Goal: Transaction & Acquisition: Purchase product/service

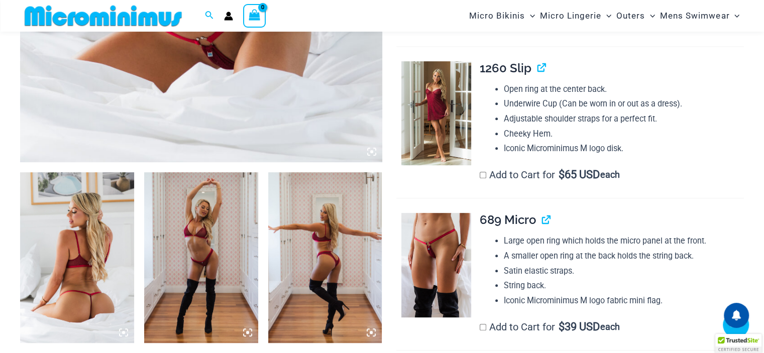
scroll to position [544, 0]
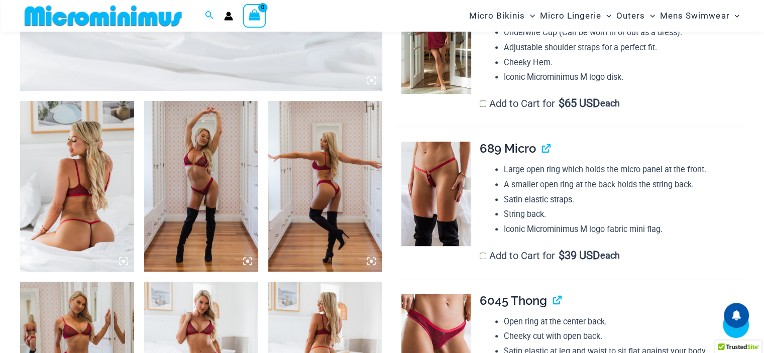
click at [108, 189] on img at bounding box center [77, 186] width 114 height 171
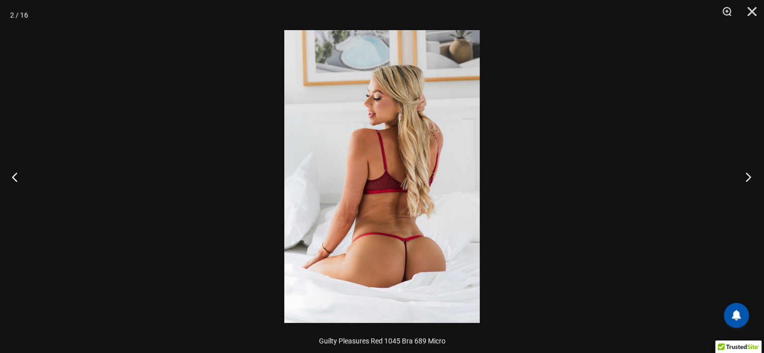
click at [747, 178] on button "Next" at bounding box center [746, 177] width 38 height 50
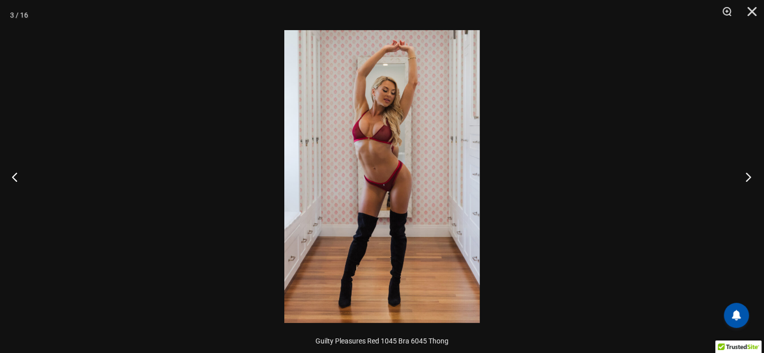
click at [744, 178] on button "Next" at bounding box center [746, 177] width 38 height 50
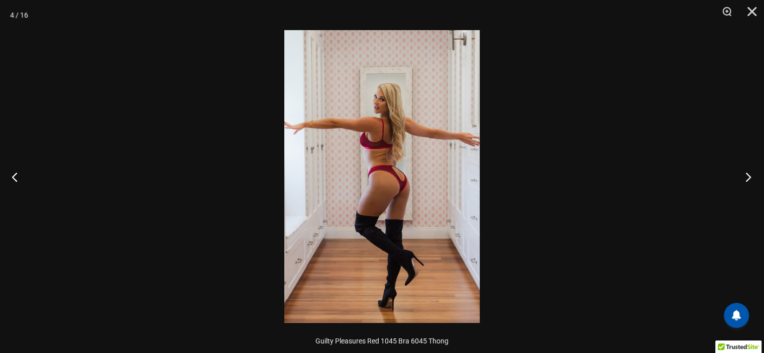
click at [744, 178] on button "Next" at bounding box center [746, 177] width 38 height 50
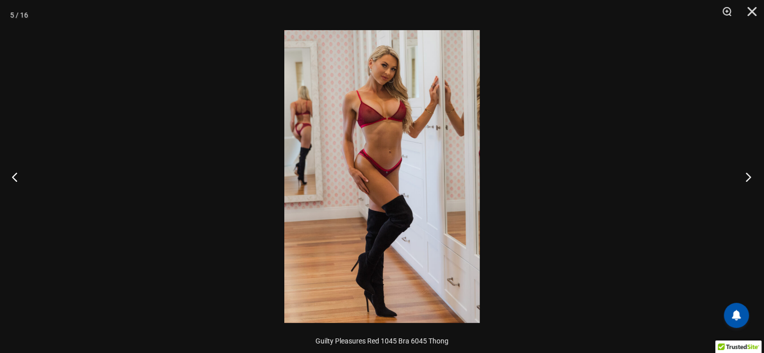
click at [744, 178] on button "Next" at bounding box center [746, 177] width 38 height 50
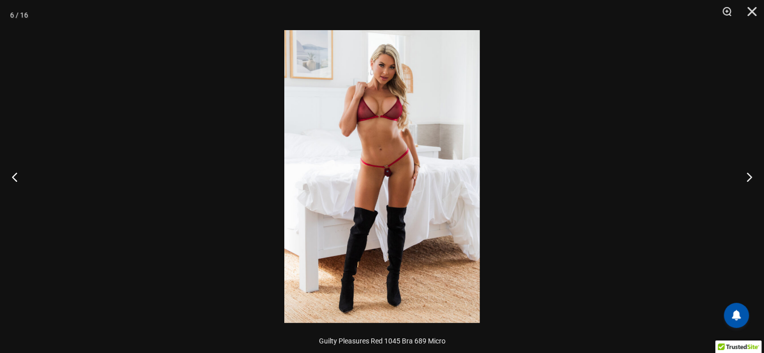
click at [430, 185] on img at bounding box center [381, 176] width 195 height 293
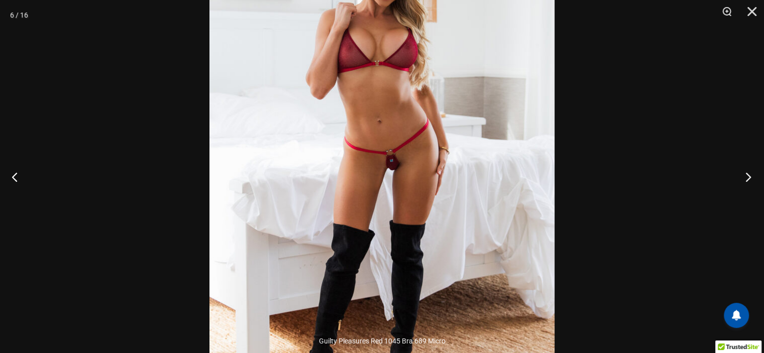
click at [746, 176] on button "Next" at bounding box center [746, 177] width 38 height 50
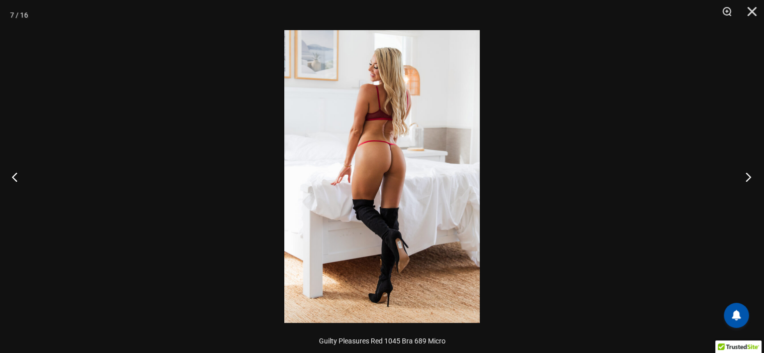
click at [746, 177] on button "Next" at bounding box center [746, 177] width 38 height 50
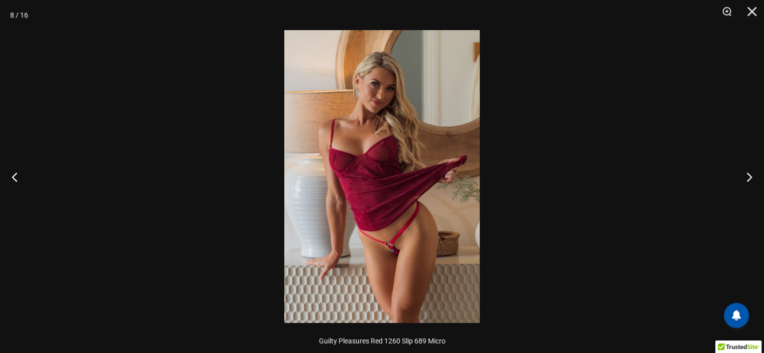
click at [429, 192] on img at bounding box center [381, 176] width 195 height 293
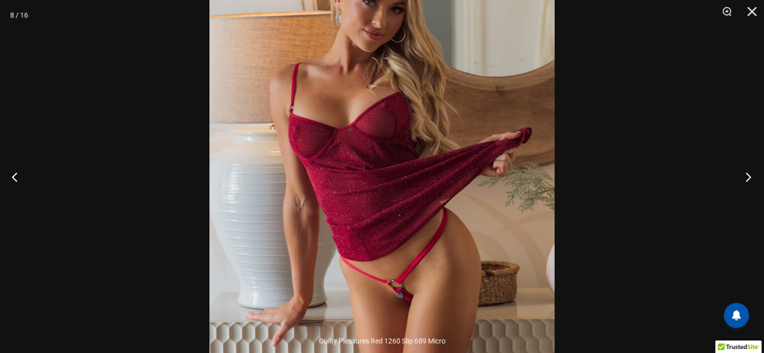
click at [750, 178] on button "Next" at bounding box center [746, 177] width 38 height 50
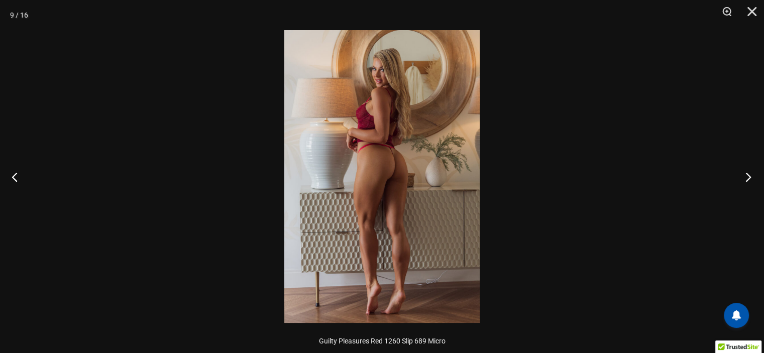
click at [750, 178] on button "Next" at bounding box center [746, 177] width 38 height 50
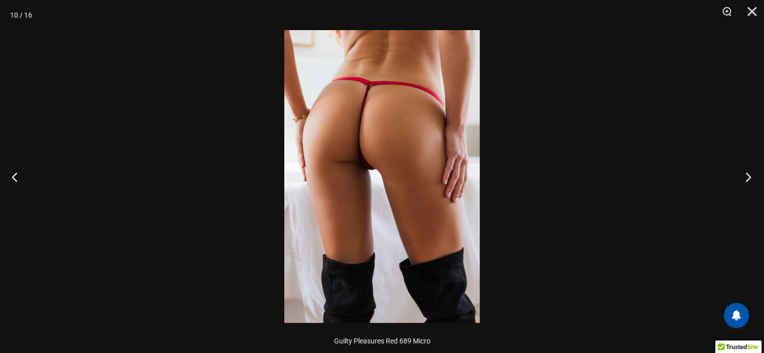
click at [750, 178] on button "Next" at bounding box center [746, 177] width 38 height 50
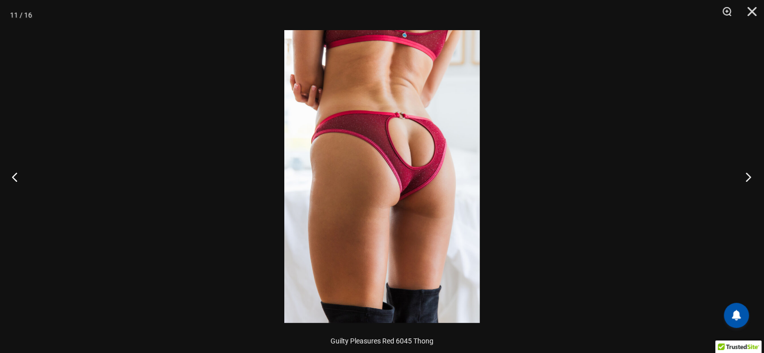
click at [750, 178] on button "Next" at bounding box center [746, 177] width 38 height 50
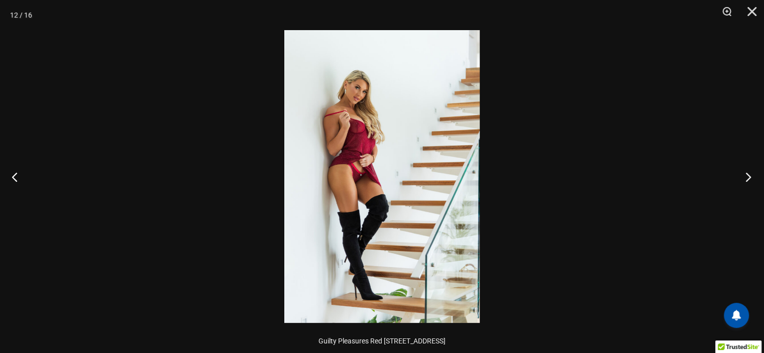
click at [750, 178] on button "Next" at bounding box center [746, 177] width 38 height 50
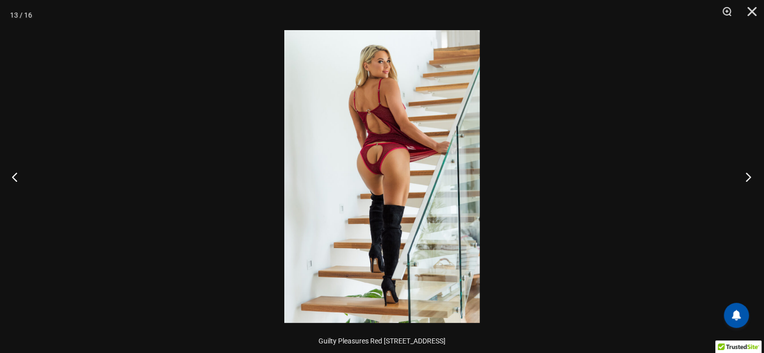
click at [750, 178] on button "Next" at bounding box center [746, 177] width 38 height 50
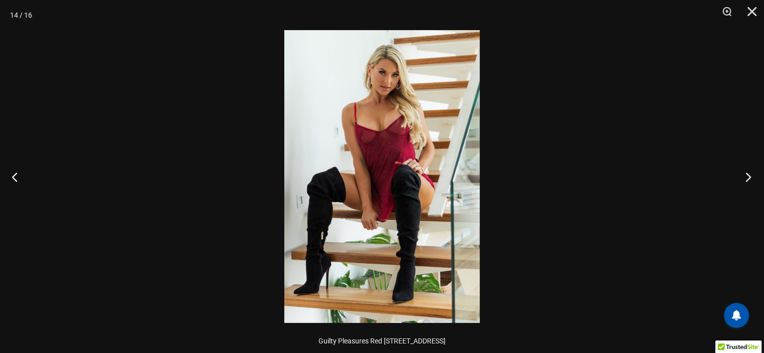
click at [750, 178] on button "Next" at bounding box center [746, 177] width 38 height 50
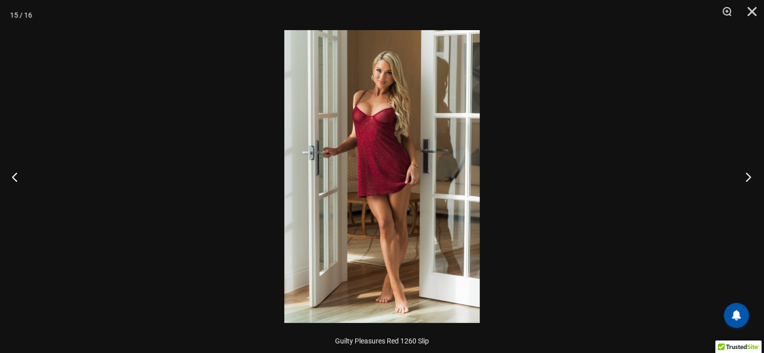
click at [750, 178] on button "Next" at bounding box center [746, 177] width 38 height 50
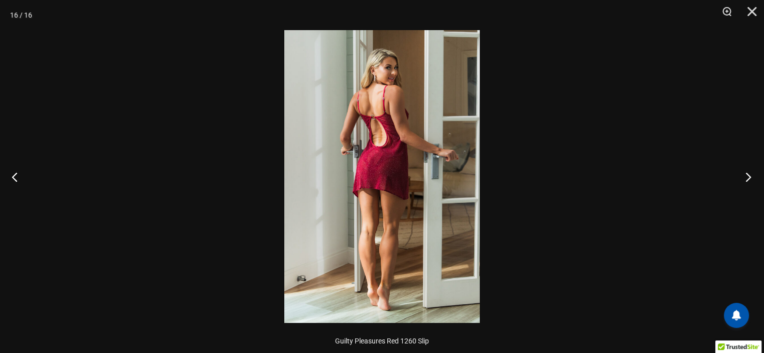
click at [750, 178] on button "Next" at bounding box center [746, 177] width 38 height 50
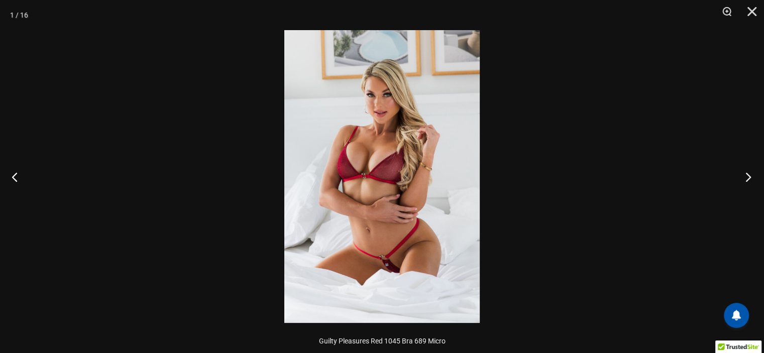
click at [750, 178] on button "Next" at bounding box center [746, 177] width 38 height 50
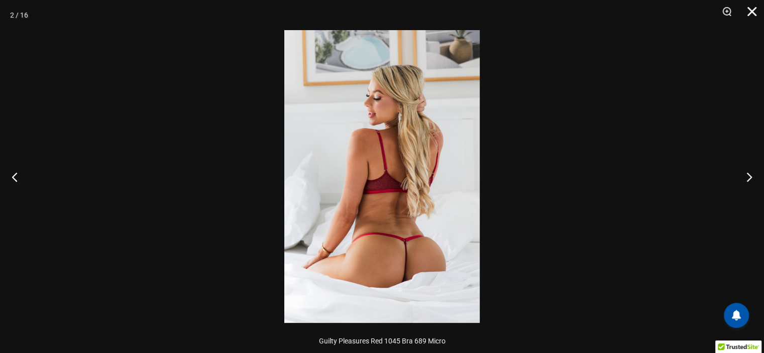
click at [752, 14] on button "Close" at bounding box center [748, 15] width 25 height 30
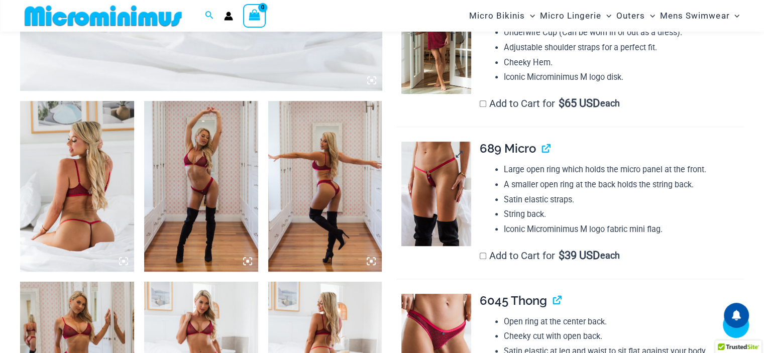
click at [444, 186] on img at bounding box center [435, 194] width 69 height 104
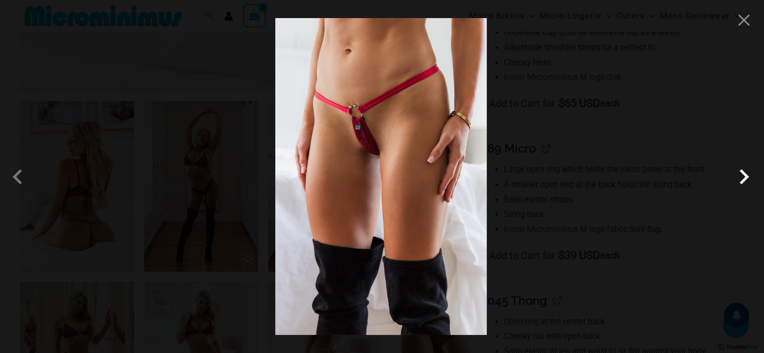
click at [741, 182] on span at bounding box center [744, 177] width 30 height 30
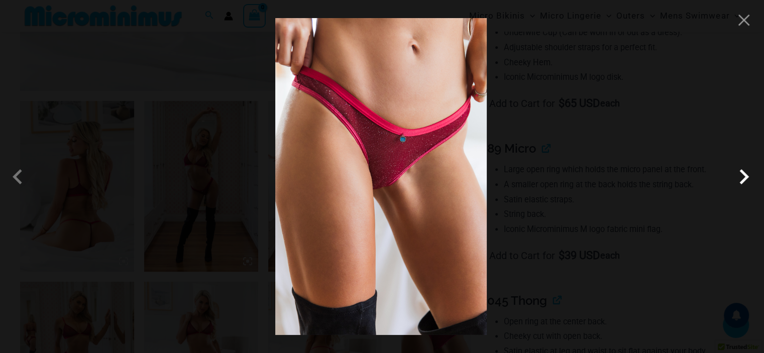
click at [745, 177] on span at bounding box center [744, 177] width 30 height 30
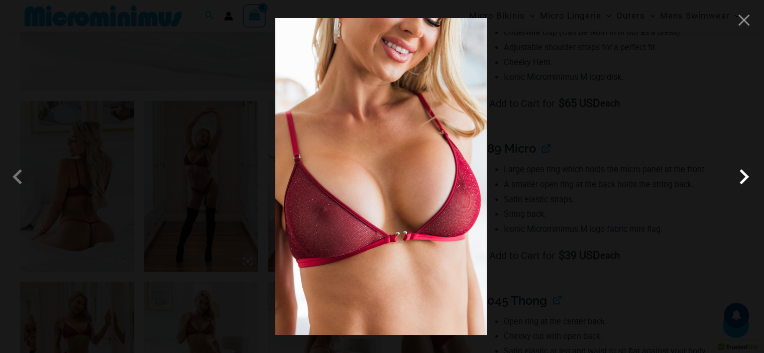
click at [745, 177] on span at bounding box center [744, 177] width 30 height 30
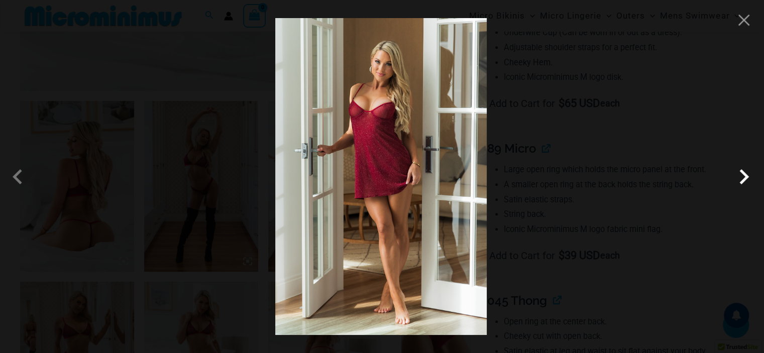
click at [745, 177] on span at bounding box center [744, 177] width 30 height 30
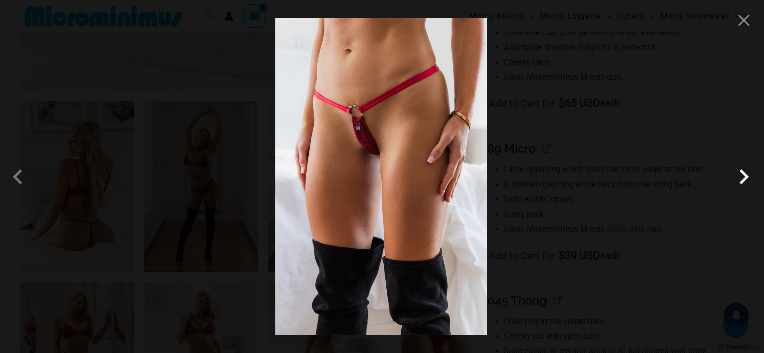
click at [745, 177] on span at bounding box center [744, 177] width 30 height 30
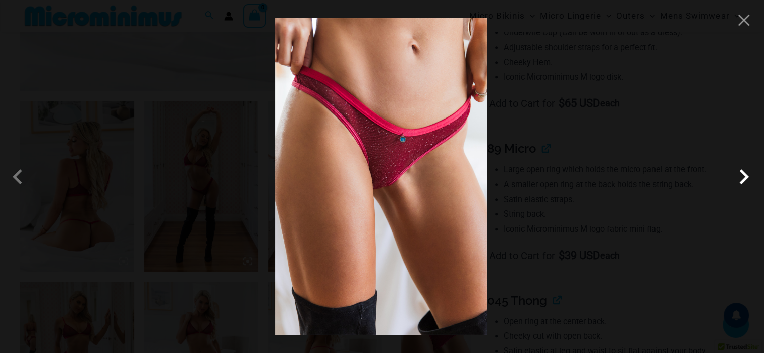
click at [745, 177] on span at bounding box center [744, 177] width 30 height 30
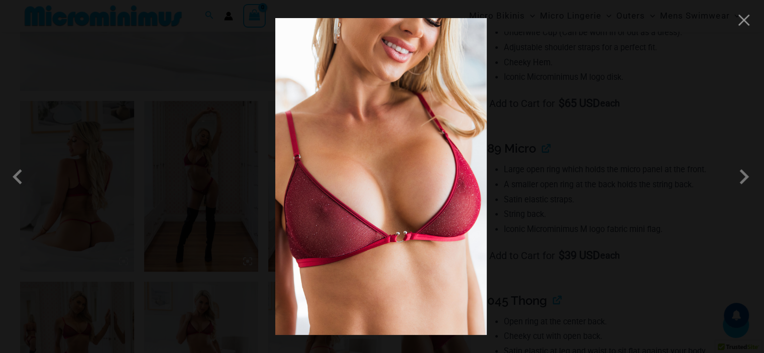
drag, startPoint x: 748, startPoint y: 28, endPoint x: 743, endPoint y: 36, distance: 9.1
click at [748, 29] on div at bounding box center [382, 176] width 764 height 353
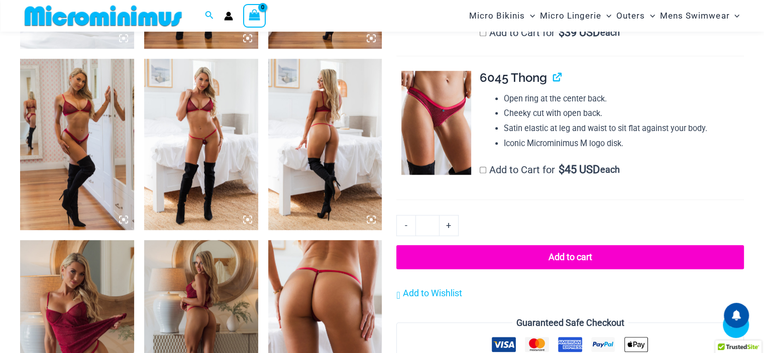
scroll to position [795, 0]
